Goal: Information Seeking & Learning: Learn about a topic

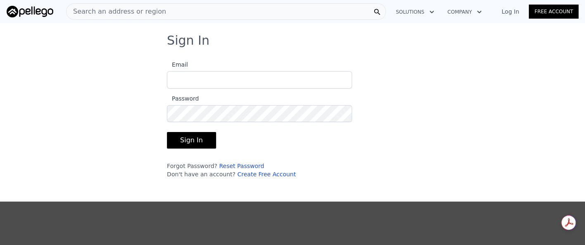
type input "[EMAIL_ADDRESS][DOMAIN_NAME]"
drag, startPoint x: 195, startPoint y: 141, endPoint x: 266, endPoint y: 125, distance: 72.9
click at [195, 140] on button "Sign In" at bounding box center [191, 140] width 49 height 17
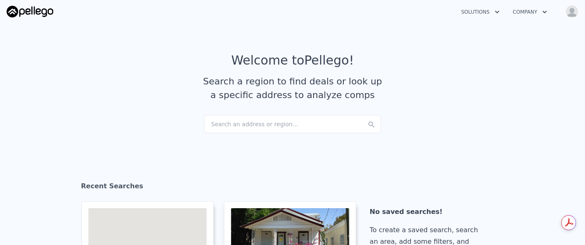
checkbox input "true"
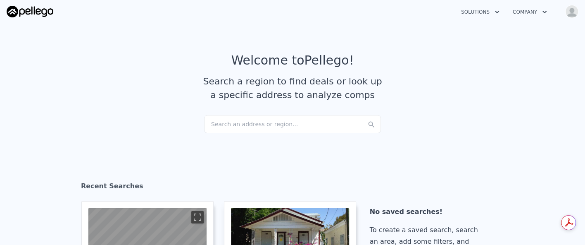
click at [238, 122] on div "Search an address or region..." at bounding box center [292, 124] width 177 height 18
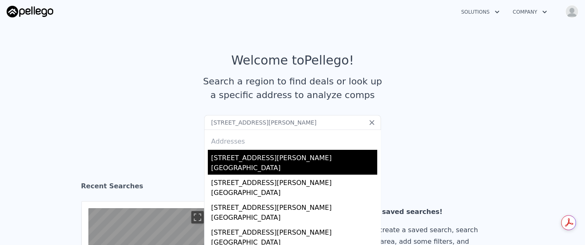
type input "[STREET_ADDRESS][PERSON_NAME]"
click at [267, 165] on div "[GEOGRAPHIC_DATA]" at bounding box center [294, 169] width 166 height 12
